Goal: Transaction & Acquisition: Purchase product/service

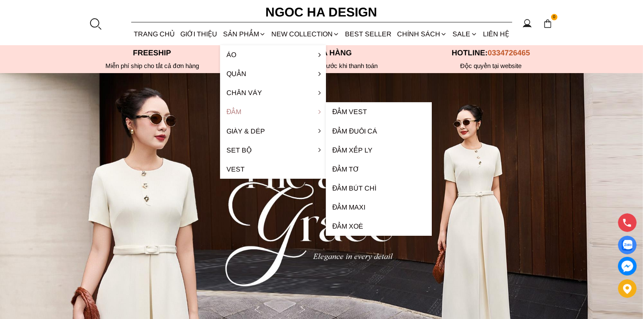
click at [241, 112] on link "Đầm" at bounding box center [273, 111] width 106 height 19
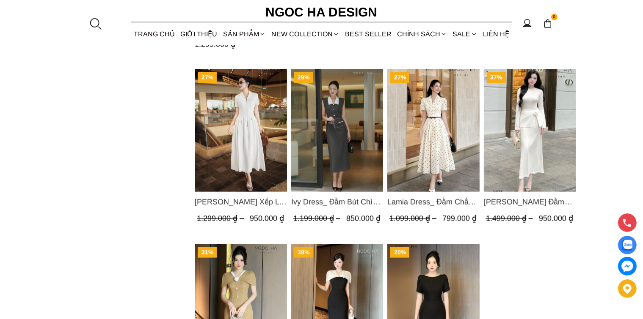
scroll to position [888, 0]
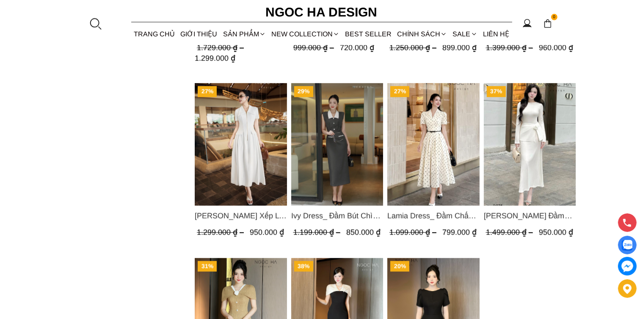
click at [316, 159] on img "Product image - Ivy Dress_ Đầm Bút Chì Vai Chờm Màu Ghi Mix Cổ Trắng D1005" at bounding box center [337, 144] width 92 height 123
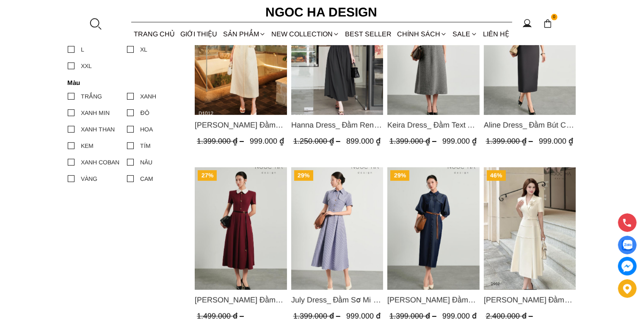
scroll to position [338, 0]
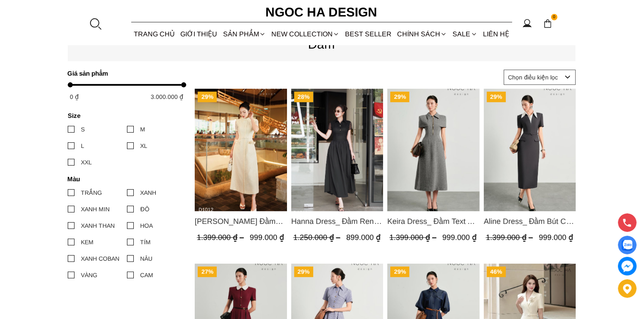
click at [239, 165] on img "Product image - Catherine Dress_ Đầm Ren Đính Hoa Túi Màu Kem D1012" at bounding box center [241, 150] width 92 height 123
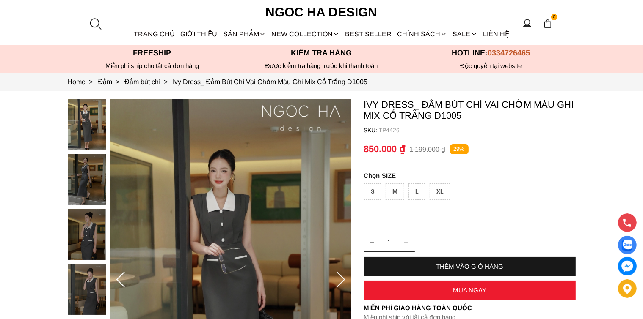
scroll to position [85, 0]
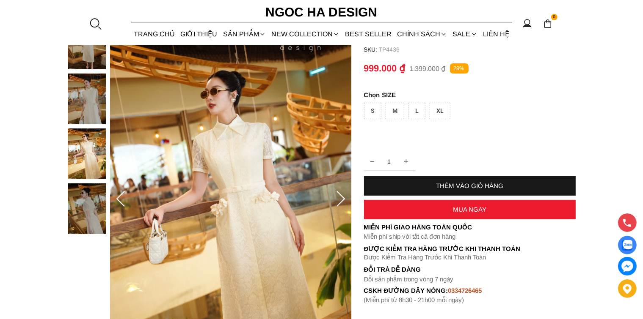
scroll to position [42, 0]
